Goal: Register for event/course

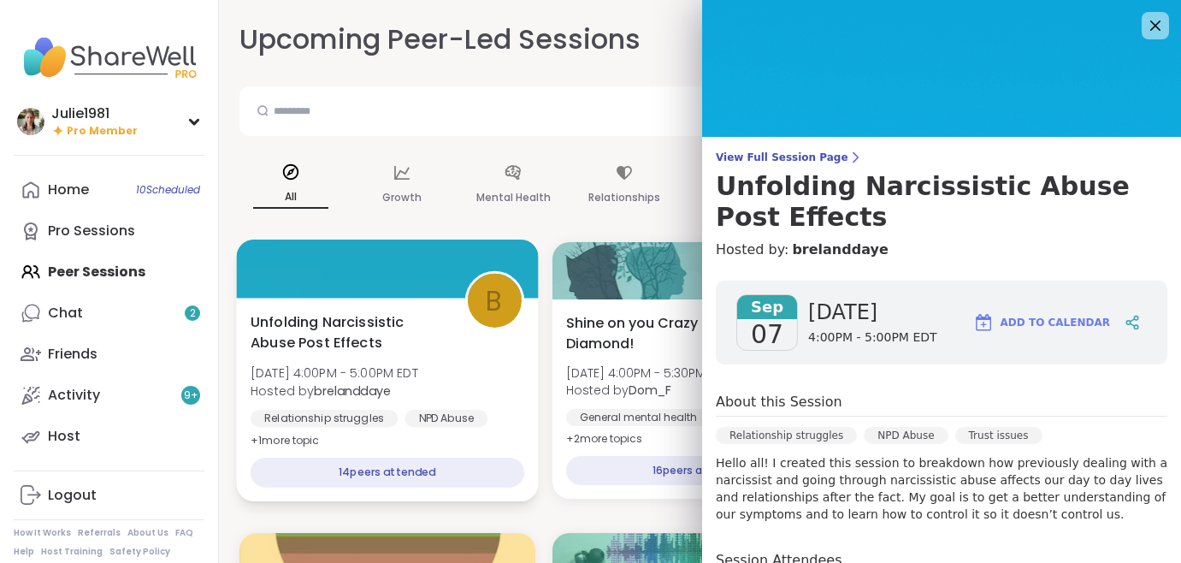
scroll to position [228, 0]
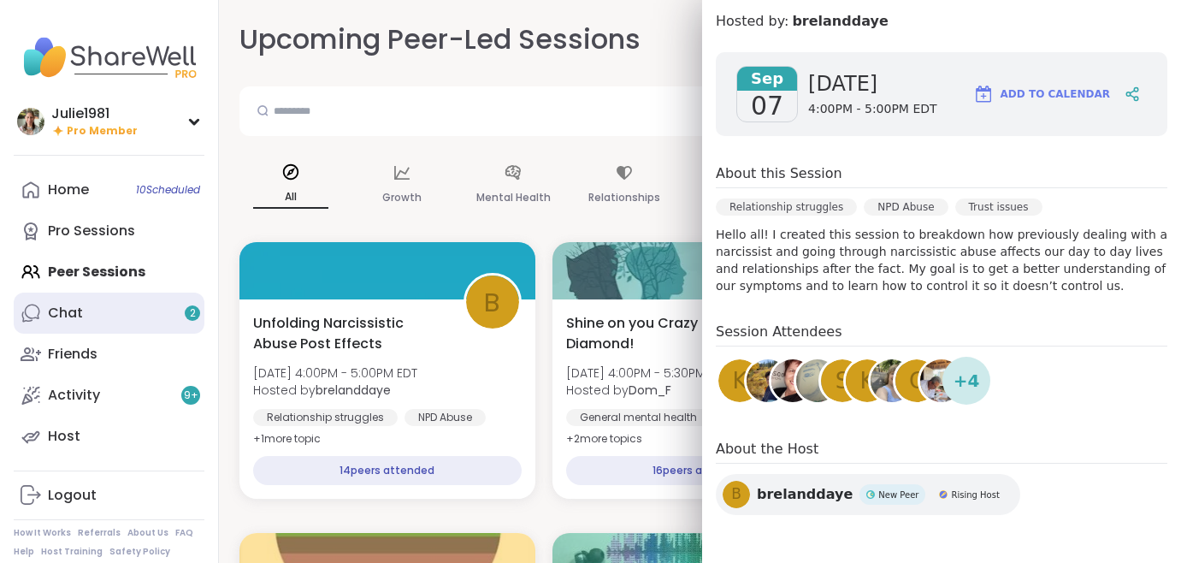
click at [92, 310] on link "Chat 2" at bounding box center [109, 312] width 191 height 41
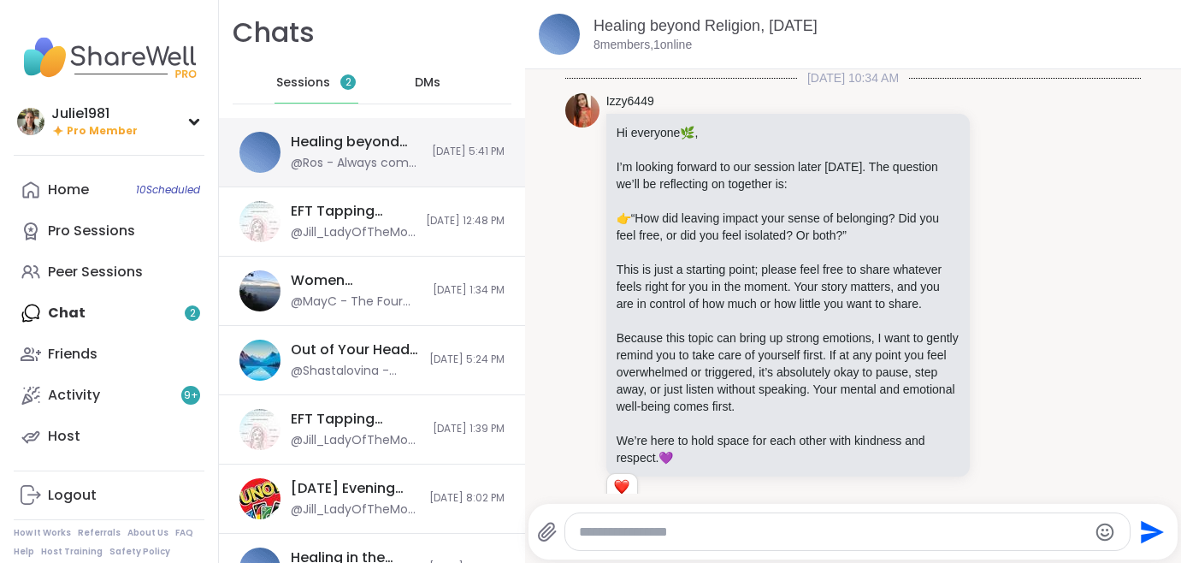
scroll to position [6257, 0]
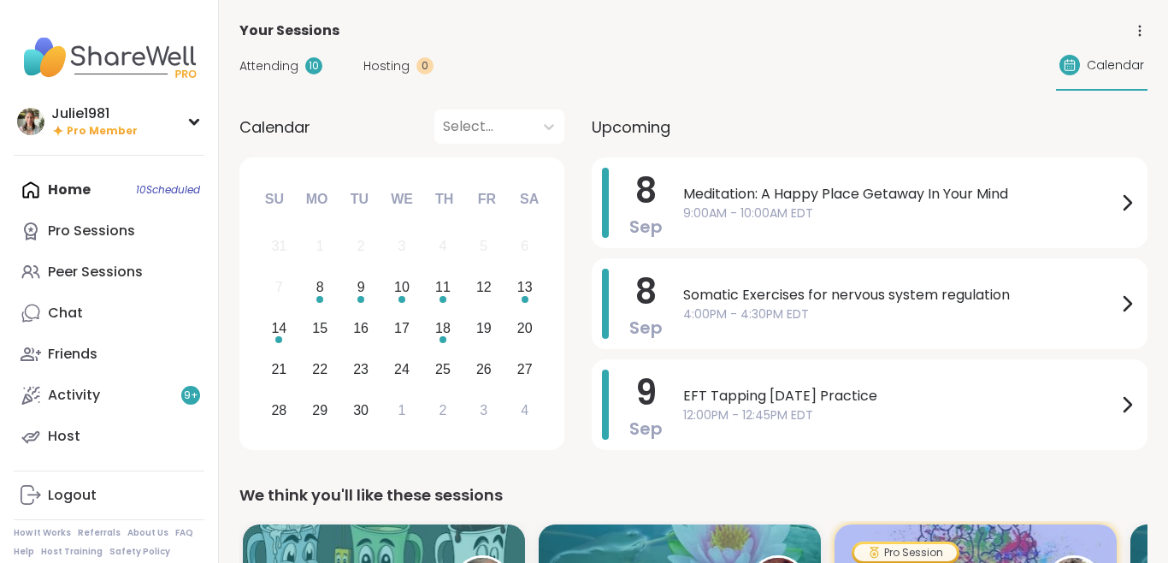
scroll to position [328, 0]
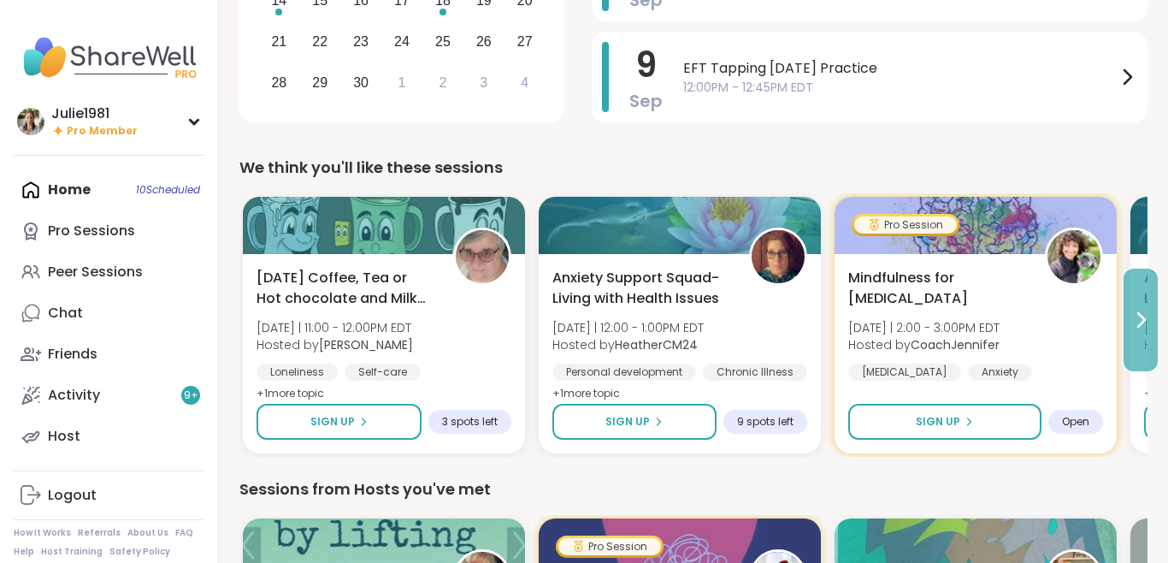
click at [1147, 316] on icon at bounding box center [1141, 320] width 21 height 21
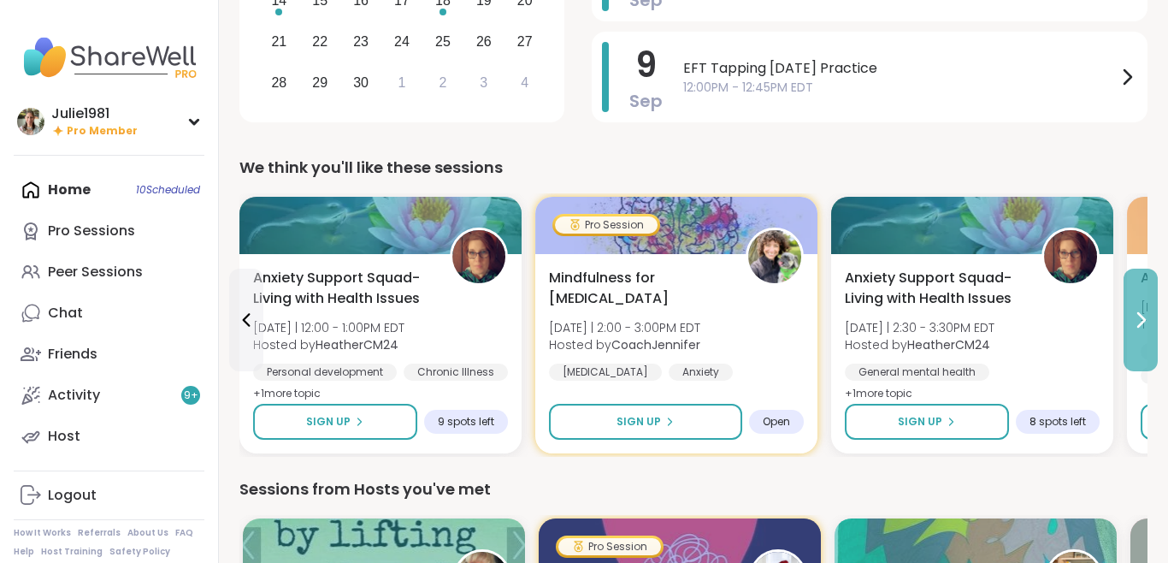
click at [1146, 316] on icon at bounding box center [1141, 320] width 21 height 21
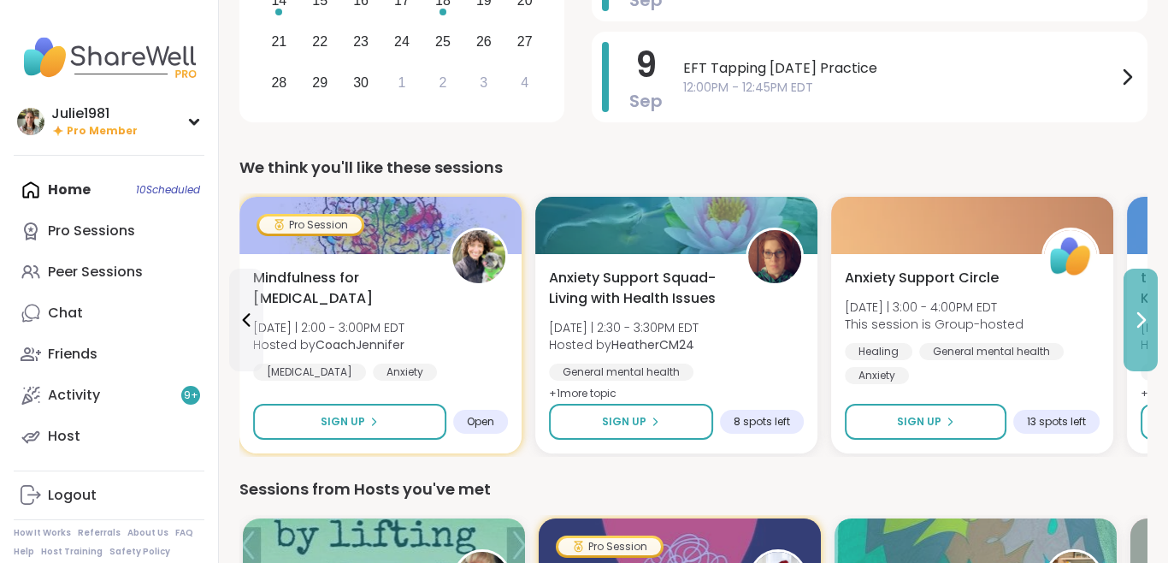
click at [1146, 316] on icon at bounding box center [1141, 320] width 21 height 21
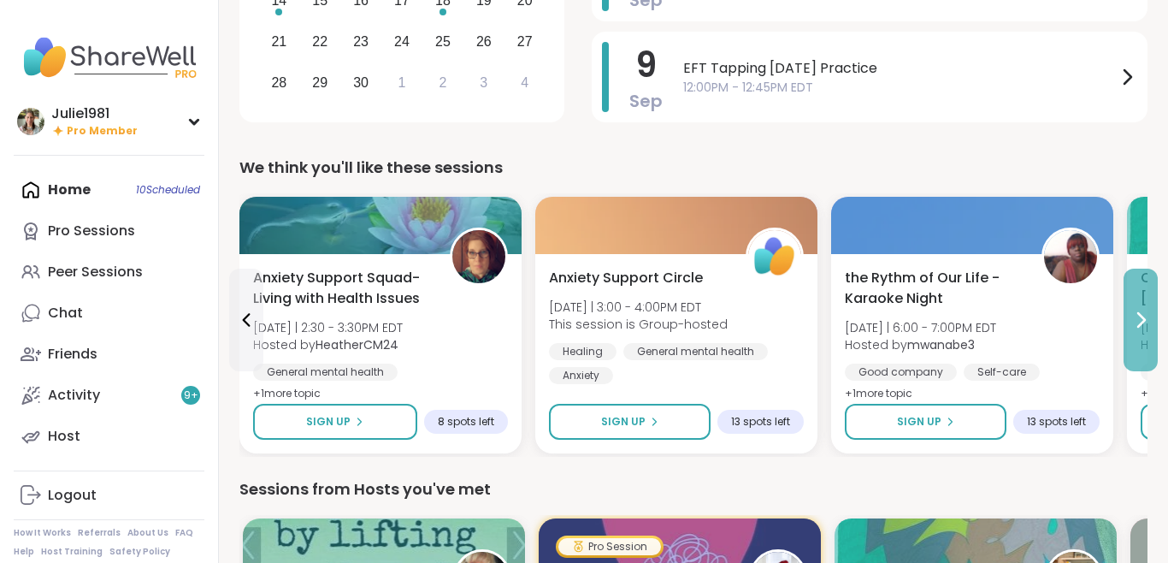
click at [1146, 316] on icon at bounding box center [1141, 320] width 21 height 21
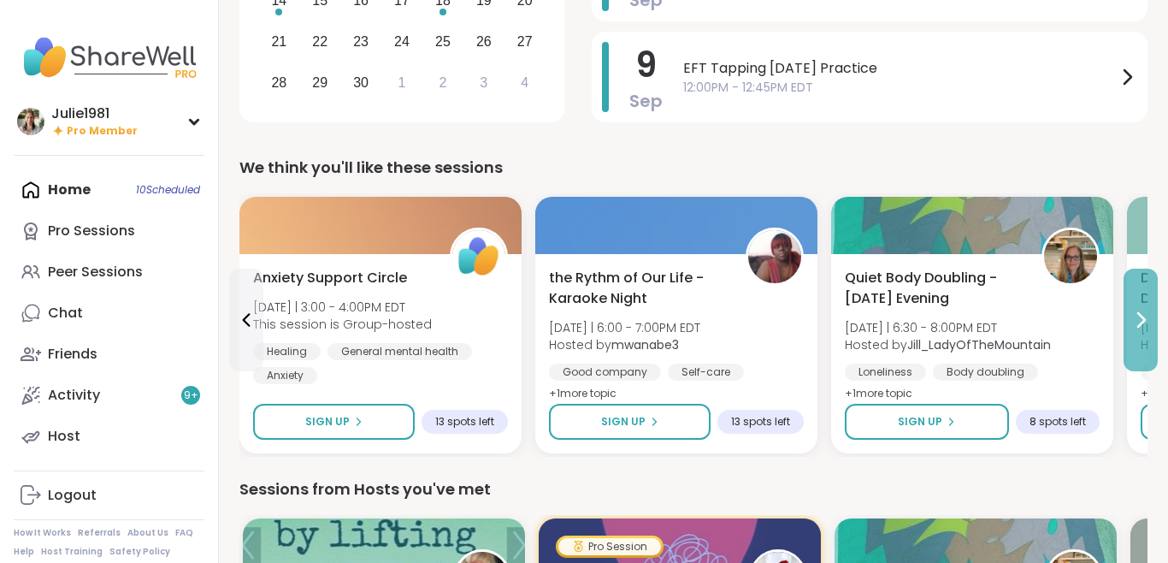
click at [1146, 316] on icon at bounding box center [1141, 320] width 21 height 21
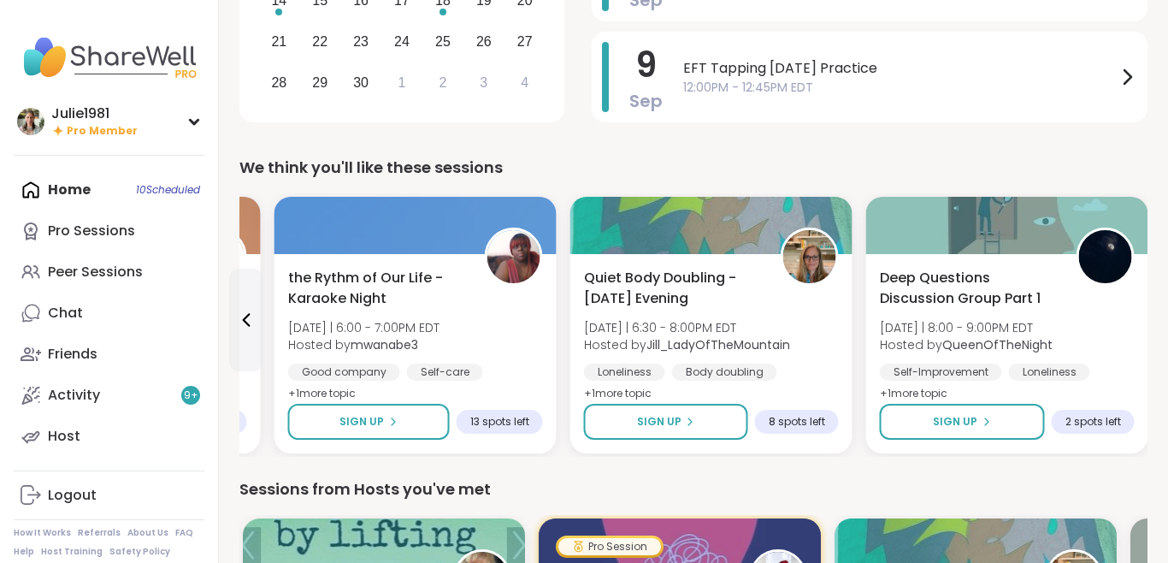
click at [1146, 316] on div "Deep Questions Discussion Group Part 1 Mon 9/8 | 8:00 - 9:00PM EDT Hosted by Qu…" at bounding box center [1007, 353] width 282 height 199
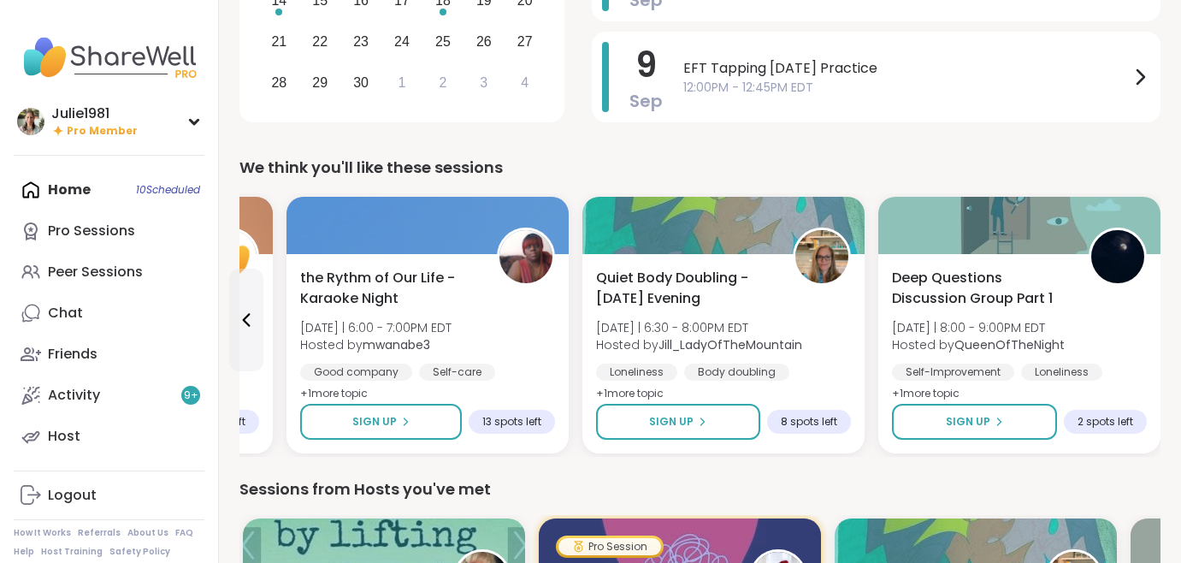
click at [601, 166] on div "We think you'll like these sessions" at bounding box center [699, 168] width 921 height 24
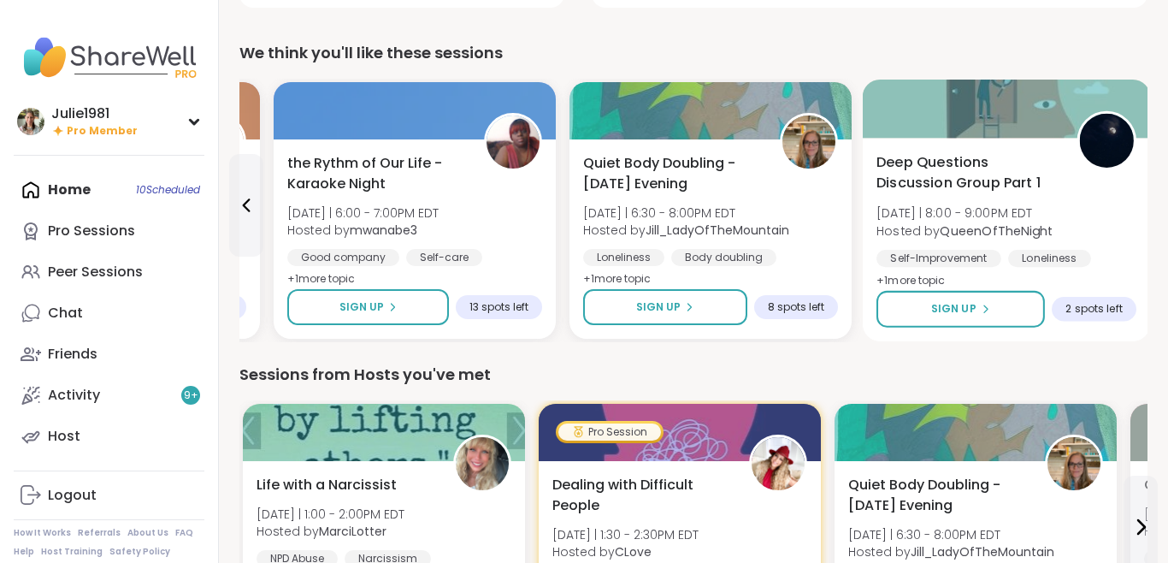
scroll to position [552, 0]
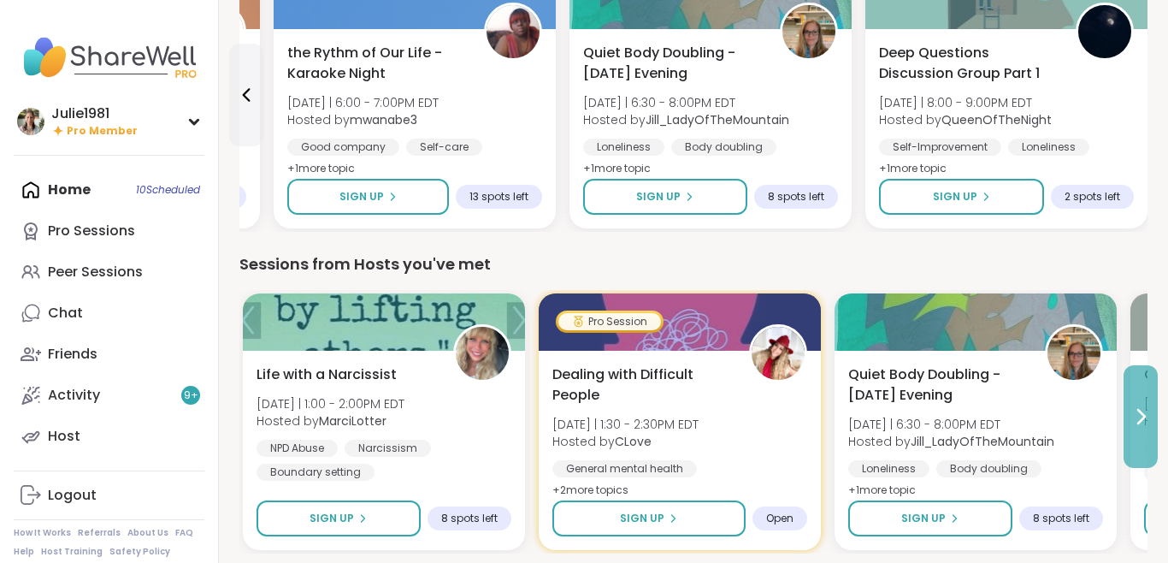
click at [1145, 405] on button at bounding box center [1141, 416] width 34 height 103
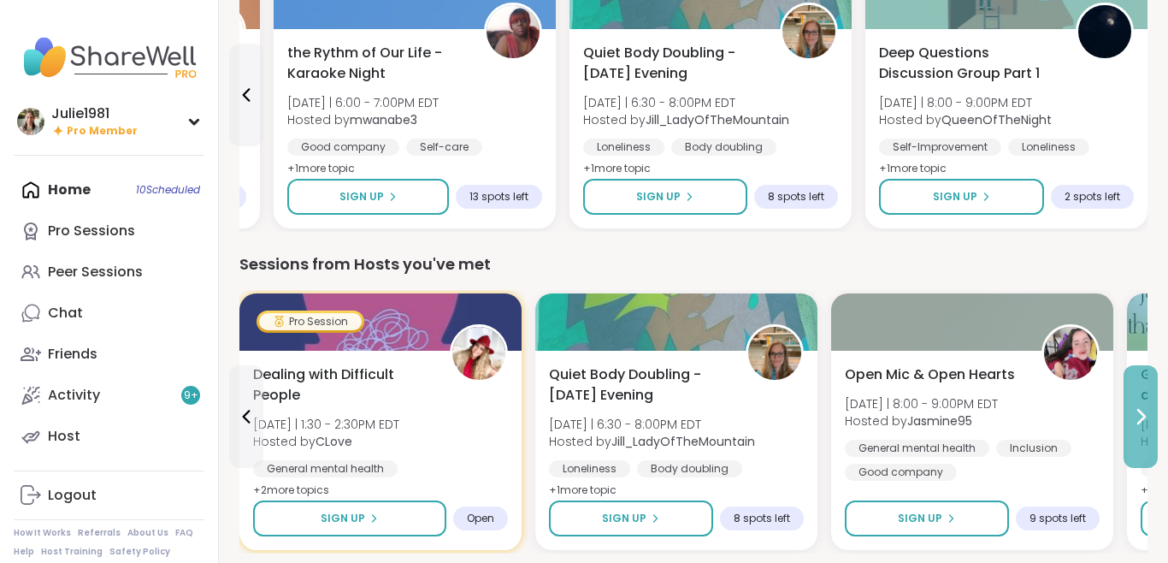
click at [1145, 405] on button at bounding box center [1141, 416] width 34 height 103
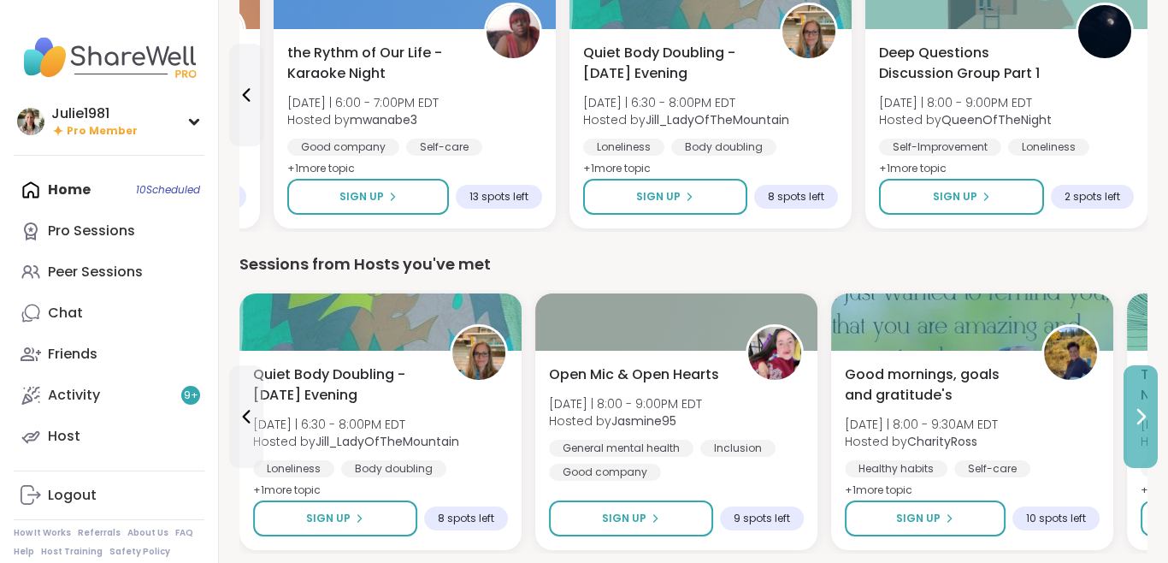
click at [1145, 405] on button at bounding box center [1141, 416] width 34 height 103
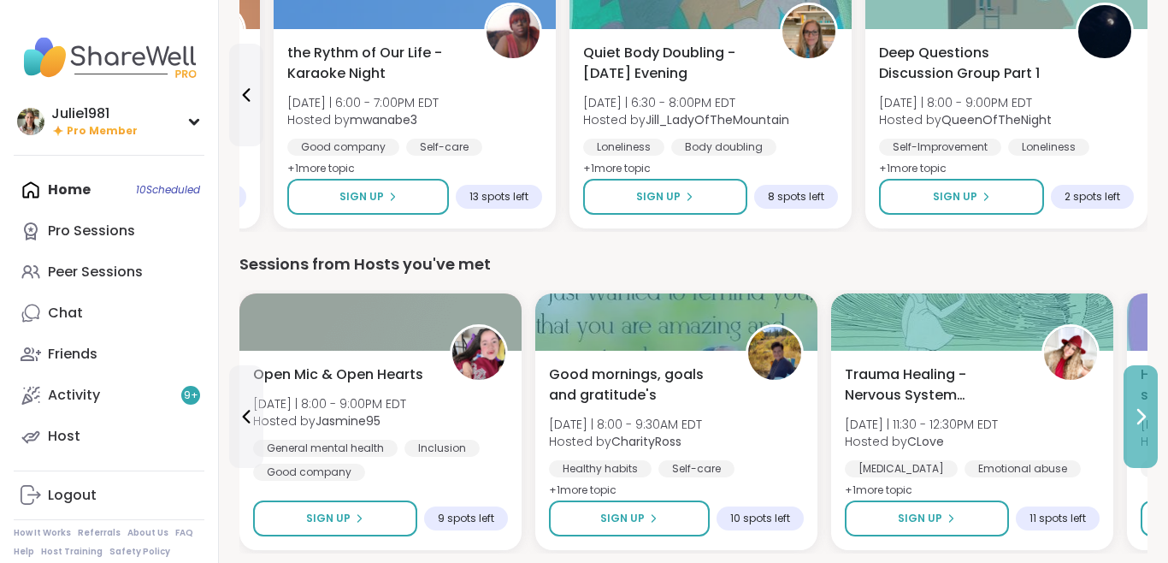
click at [1145, 405] on button at bounding box center [1141, 416] width 34 height 103
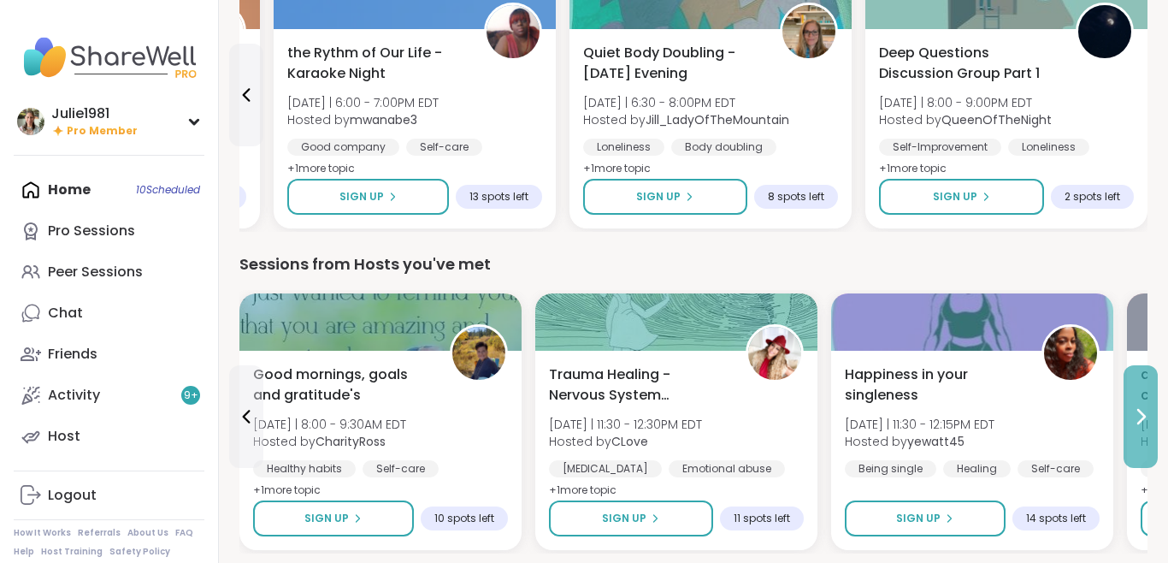
click at [1145, 405] on button at bounding box center [1141, 416] width 34 height 103
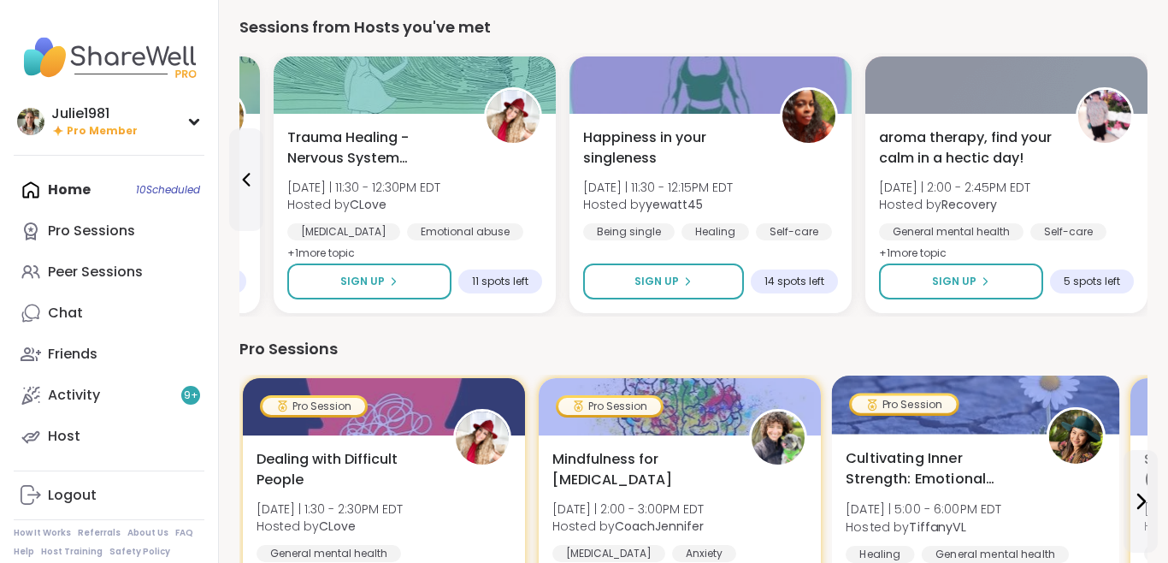
scroll to position [915, 0]
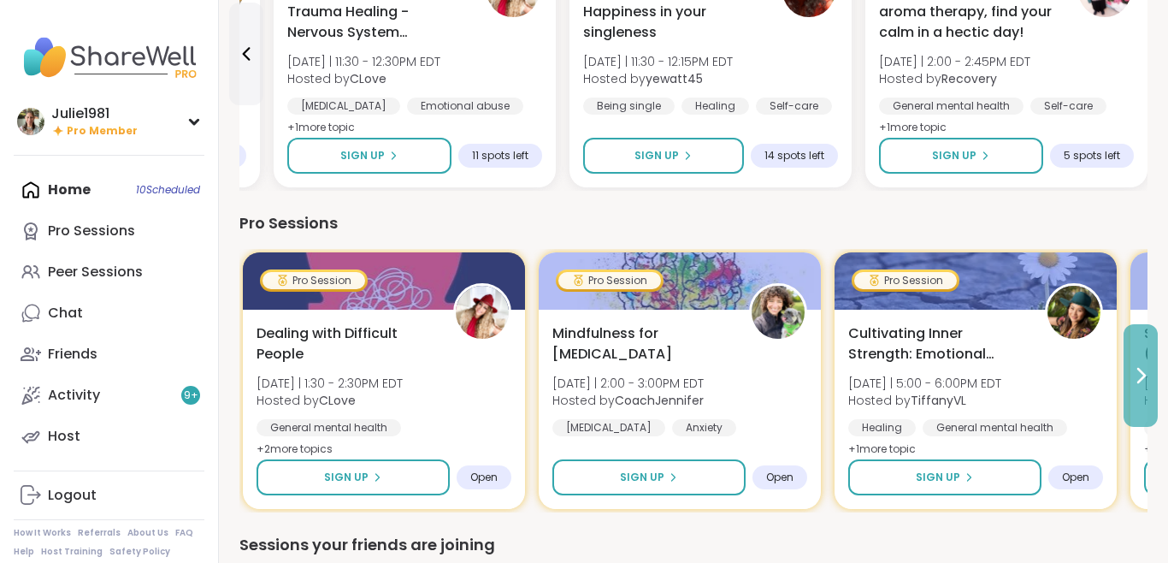
click at [1143, 378] on icon at bounding box center [1141, 376] width 7 height 14
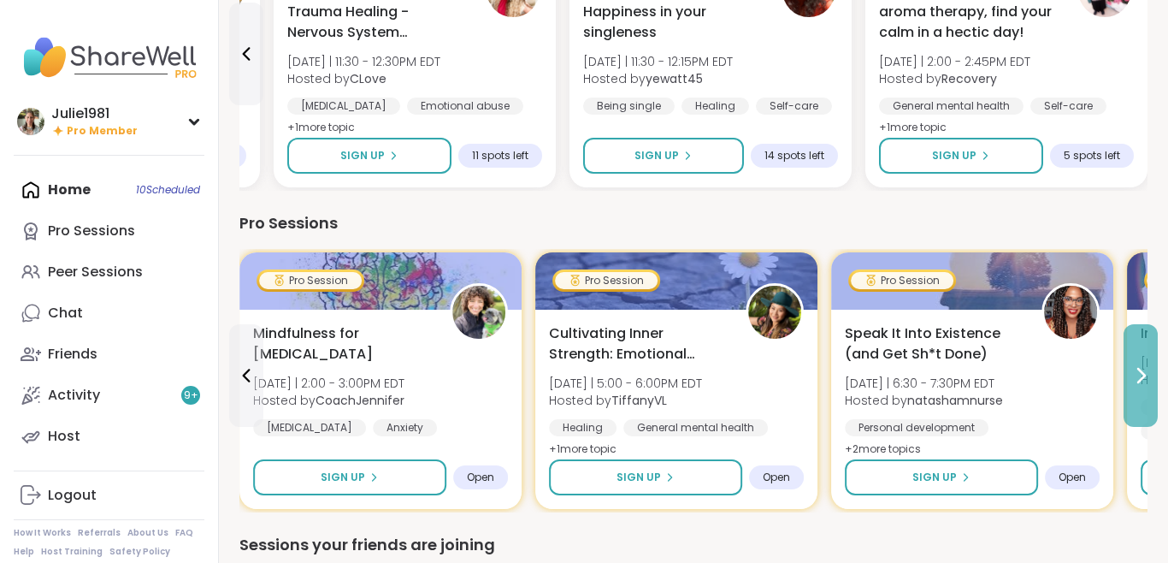
click at [1143, 378] on icon at bounding box center [1141, 376] width 7 height 14
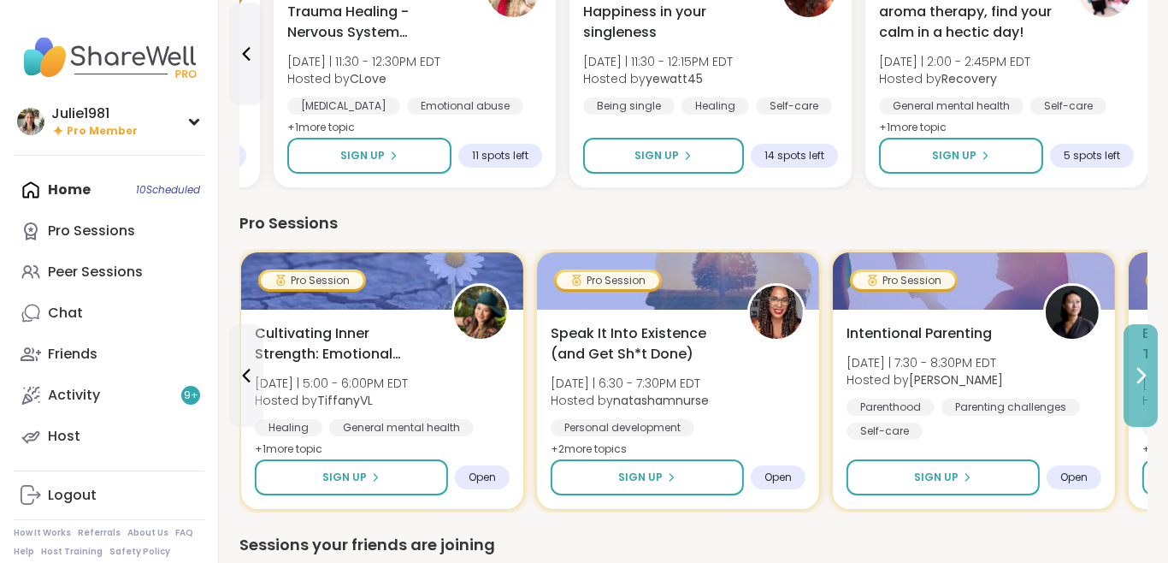
click at [1143, 378] on icon at bounding box center [1141, 376] width 7 height 14
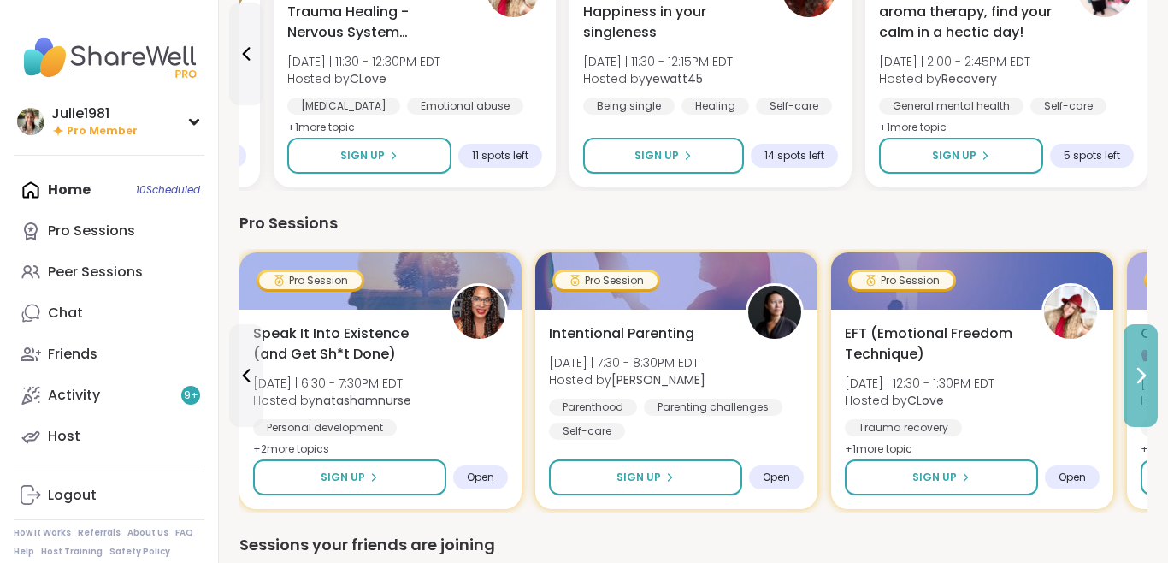
click at [1143, 378] on icon at bounding box center [1141, 376] width 7 height 14
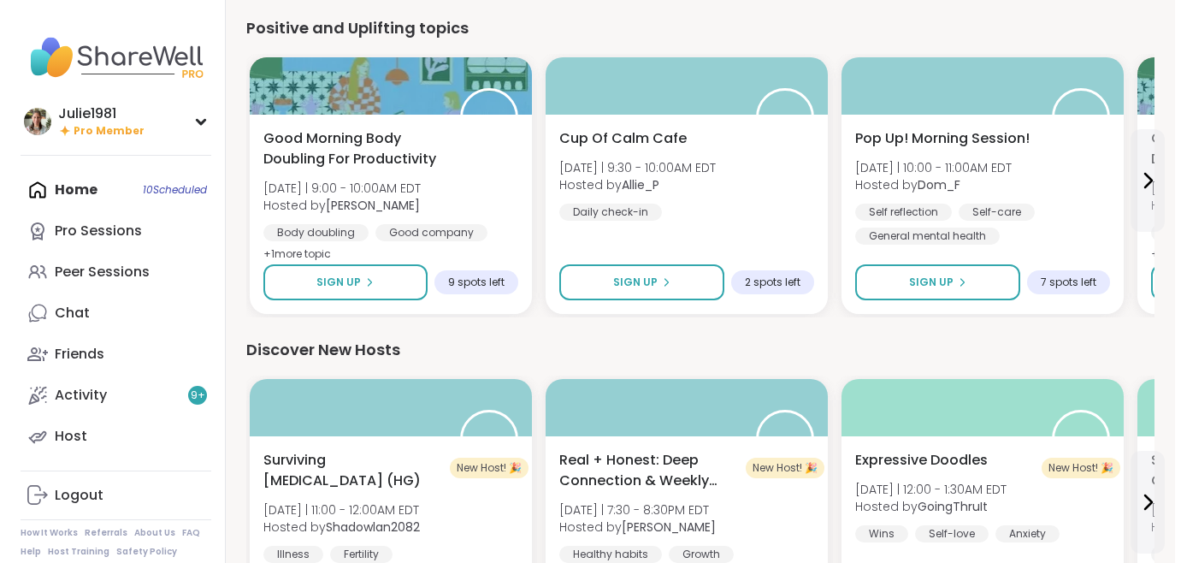
scroll to position [1908, 0]
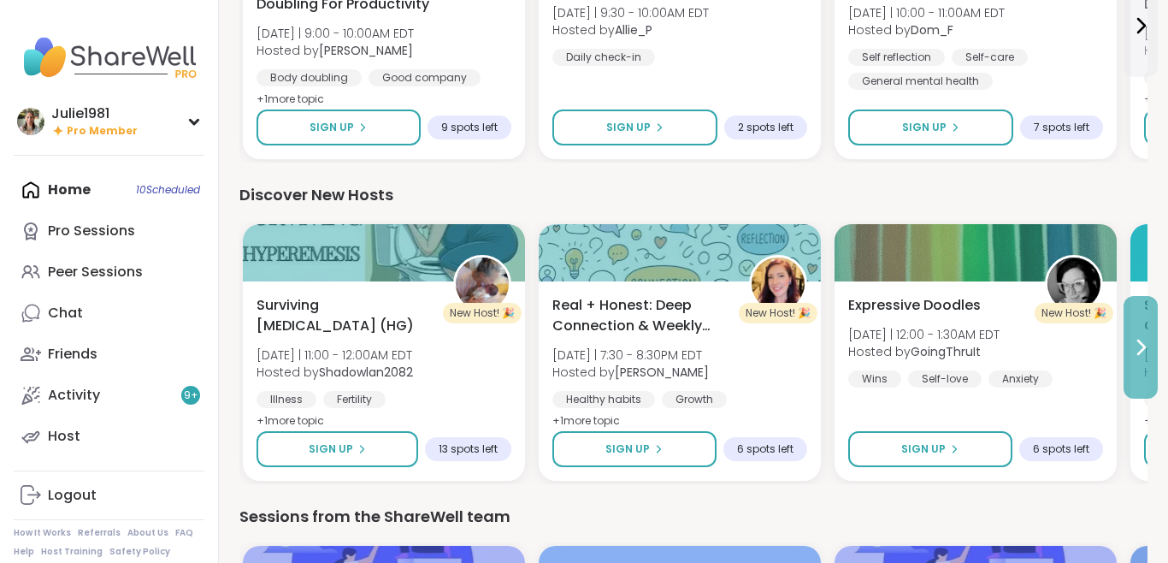
click at [1143, 378] on button at bounding box center [1141, 347] width 34 height 103
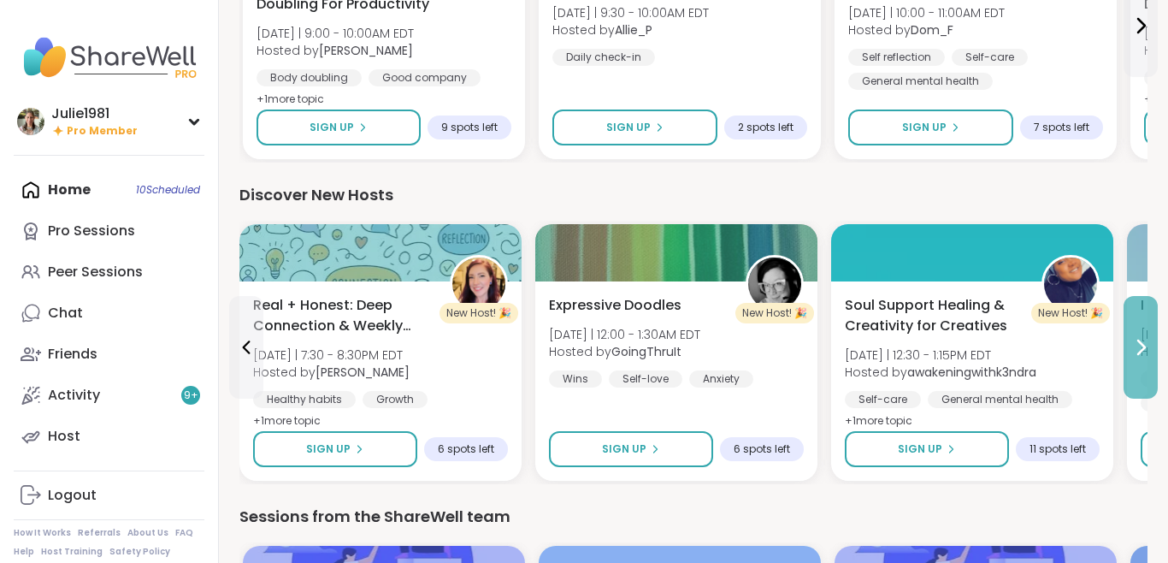
click at [1143, 378] on button at bounding box center [1141, 347] width 34 height 103
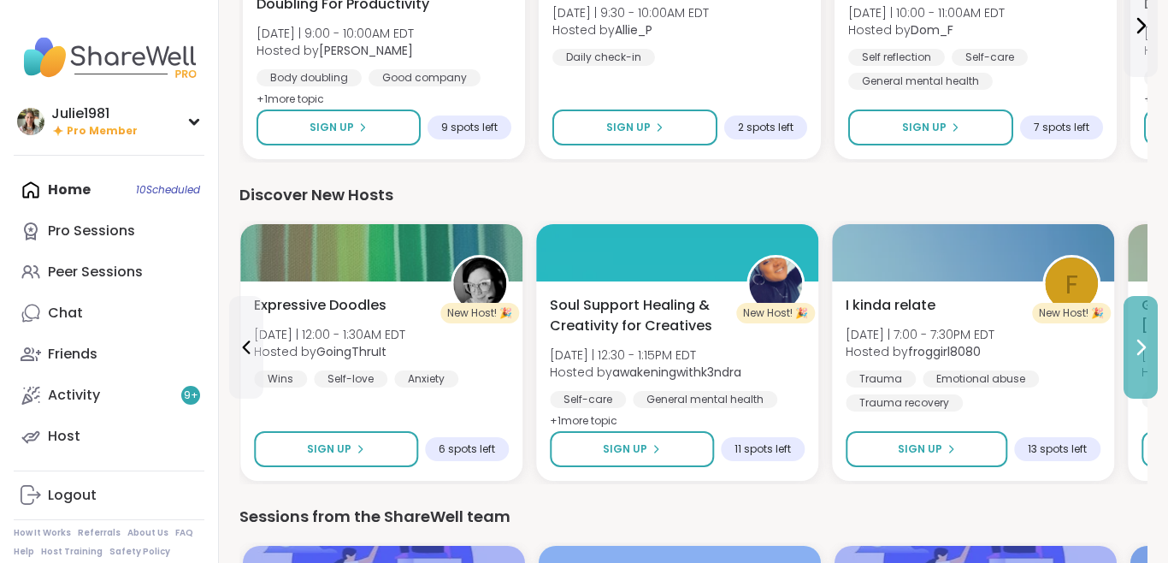
click at [1143, 378] on button at bounding box center [1141, 347] width 34 height 103
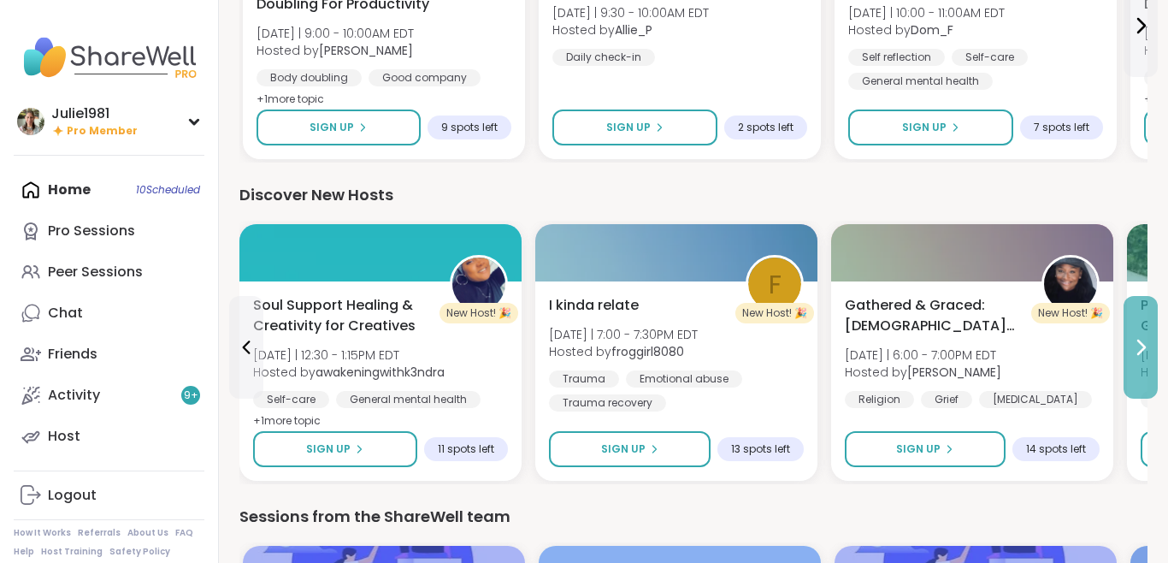
click at [1143, 378] on button at bounding box center [1141, 347] width 34 height 103
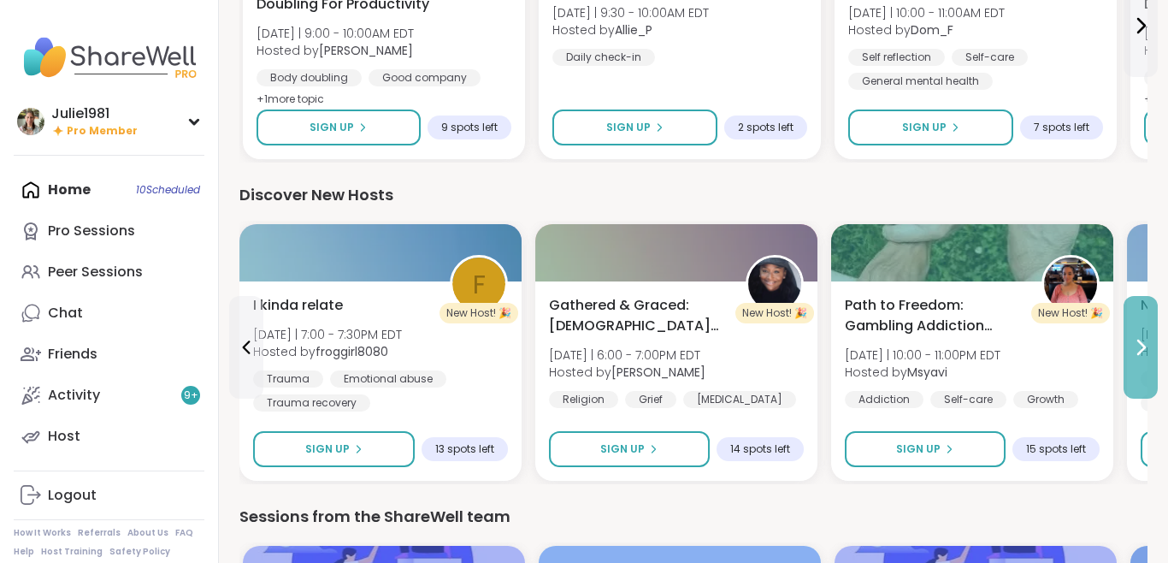
click at [1143, 378] on button at bounding box center [1141, 347] width 34 height 103
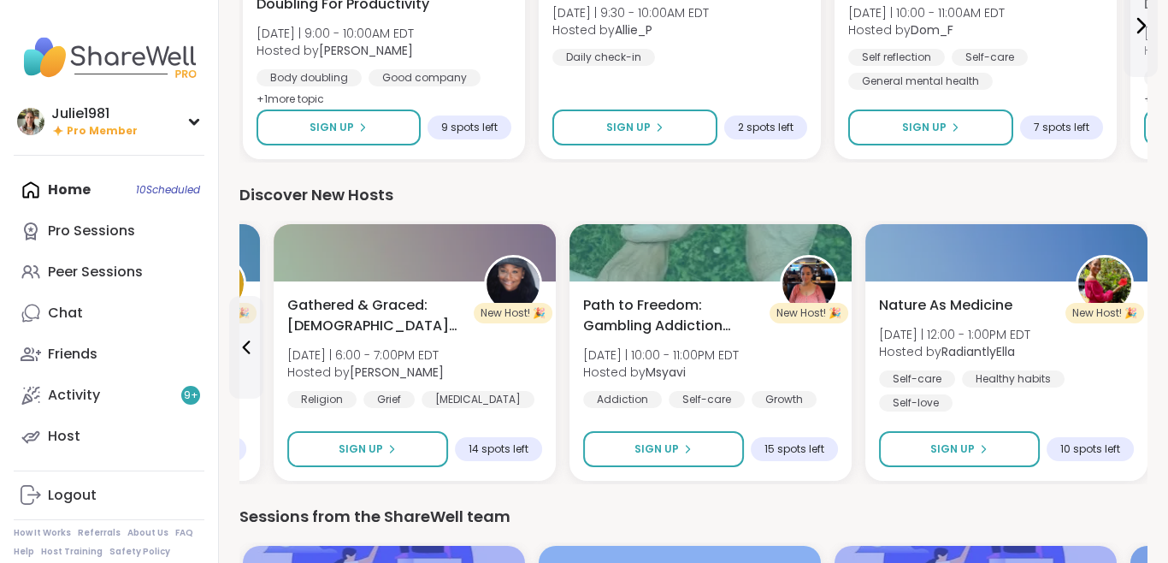
click at [1143, 378] on div "Nature As Medicine Fri 9/26 | 12:00 - 1:00PM EDT Hosted by RadiantlyElla Self-c…" at bounding box center [1007, 380] width 282 height 199
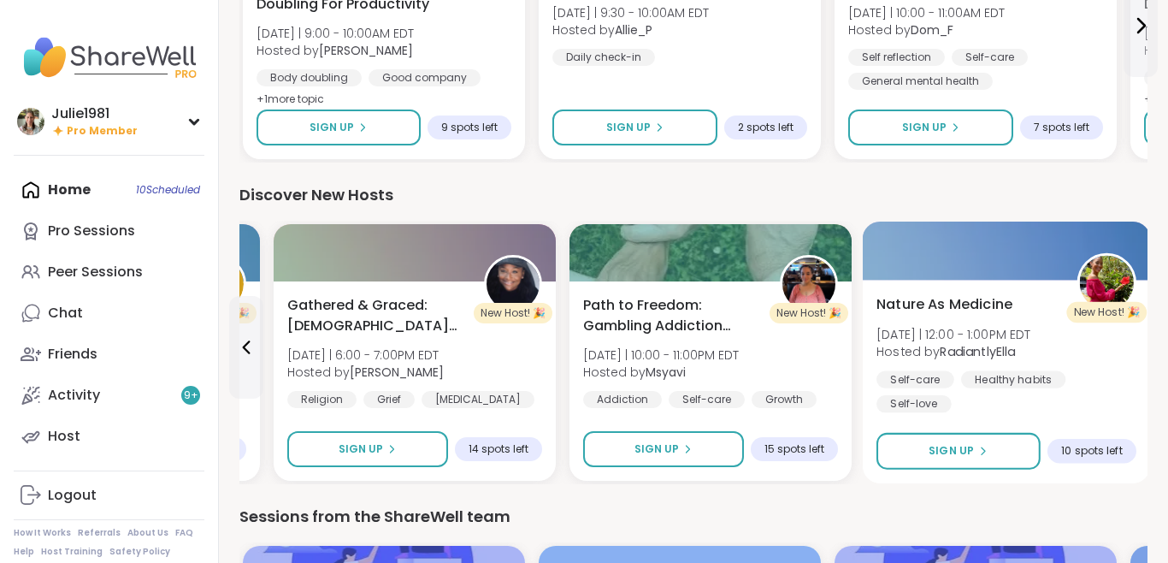
click at [925, 322] on div "Nature As Medicine Fri 9/26 | 12:00 - 1:00PM EDT Hosted by RadiantlyElla Self-c…" at bounding box center [1007, 353] width 260 height 119
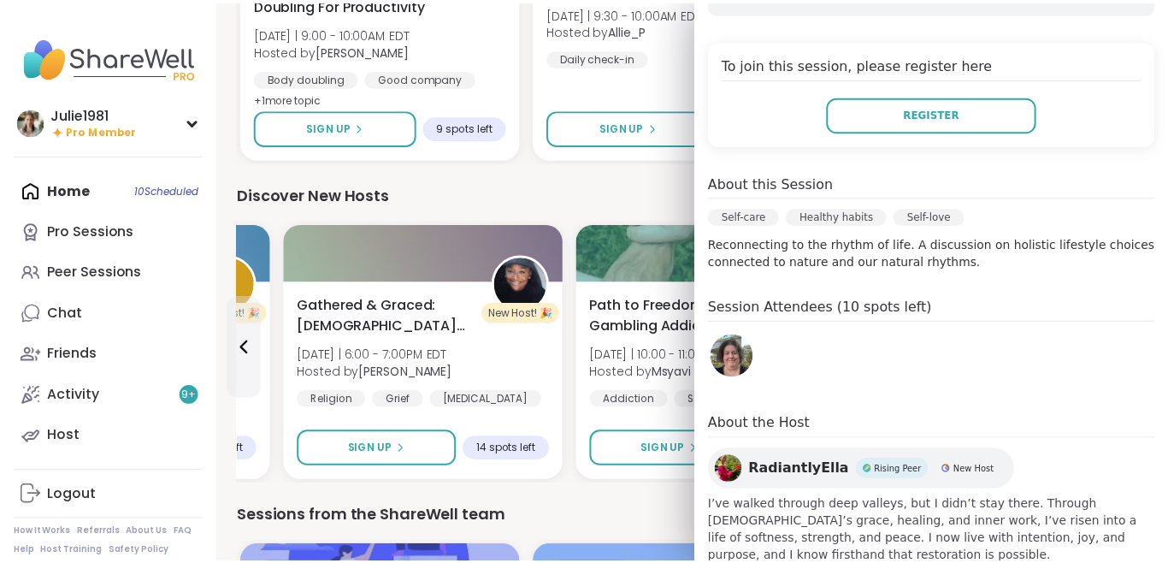
scroll to position [364, 0]
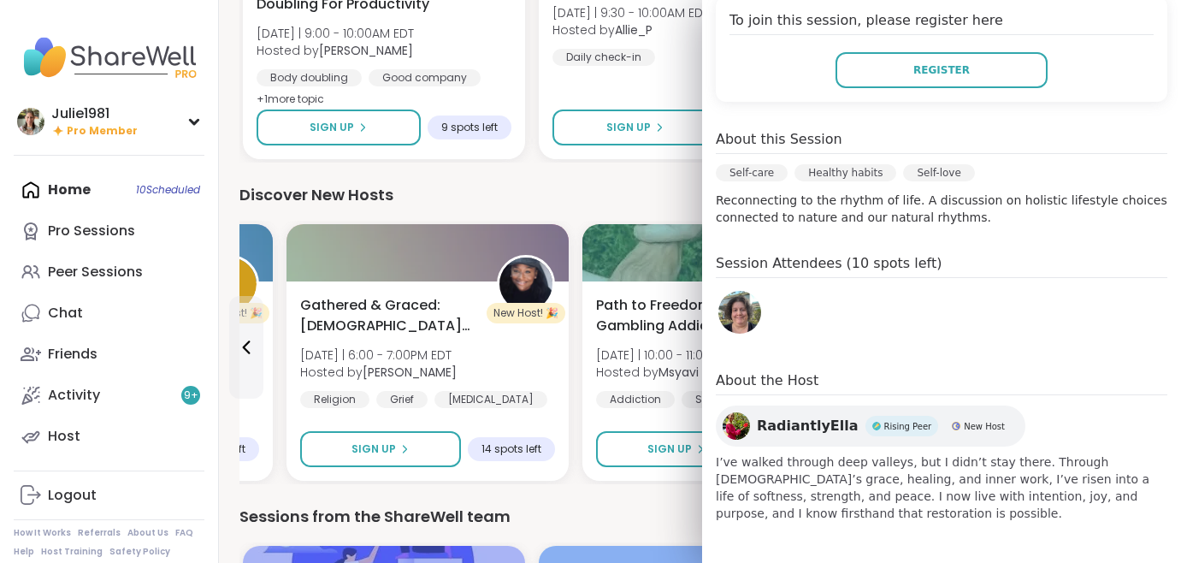
click at [586, 195] on div "Discover New Hosts" at bounding box center [699, 195] width 921 height 24
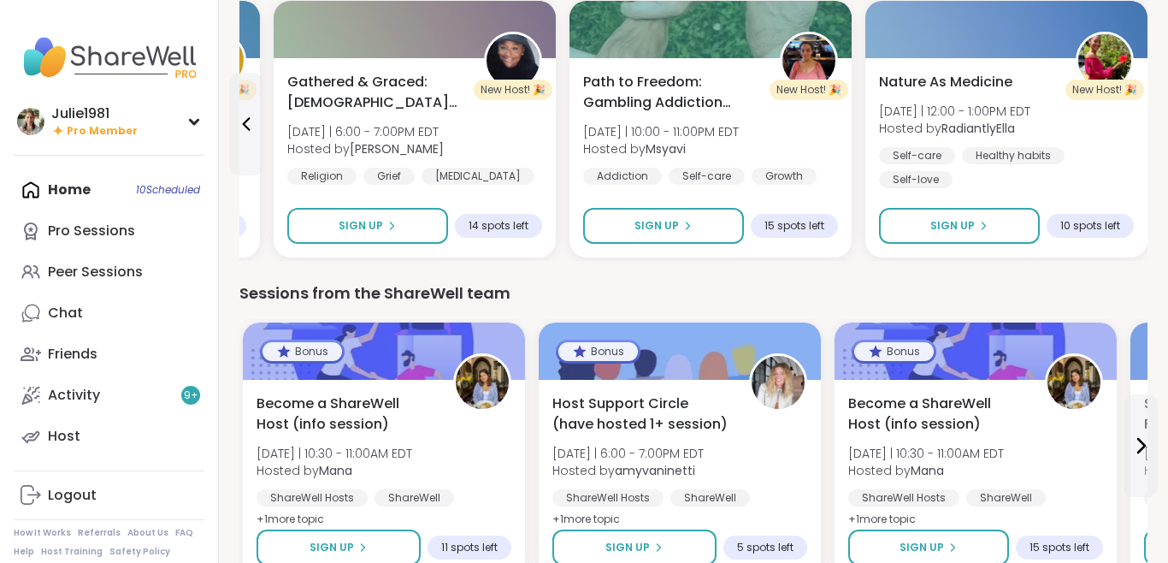
scroll to position [2224, 0]
